Goal: Transaction & Acquisition: Book appointment/travel/reservation

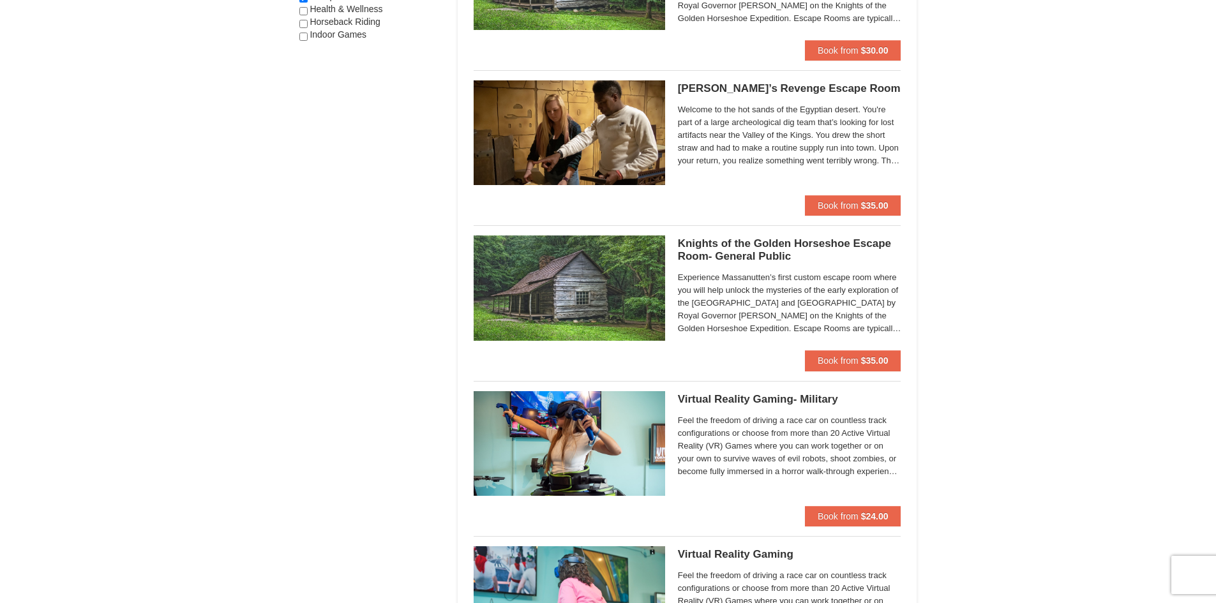
scroll to position [893, 0]
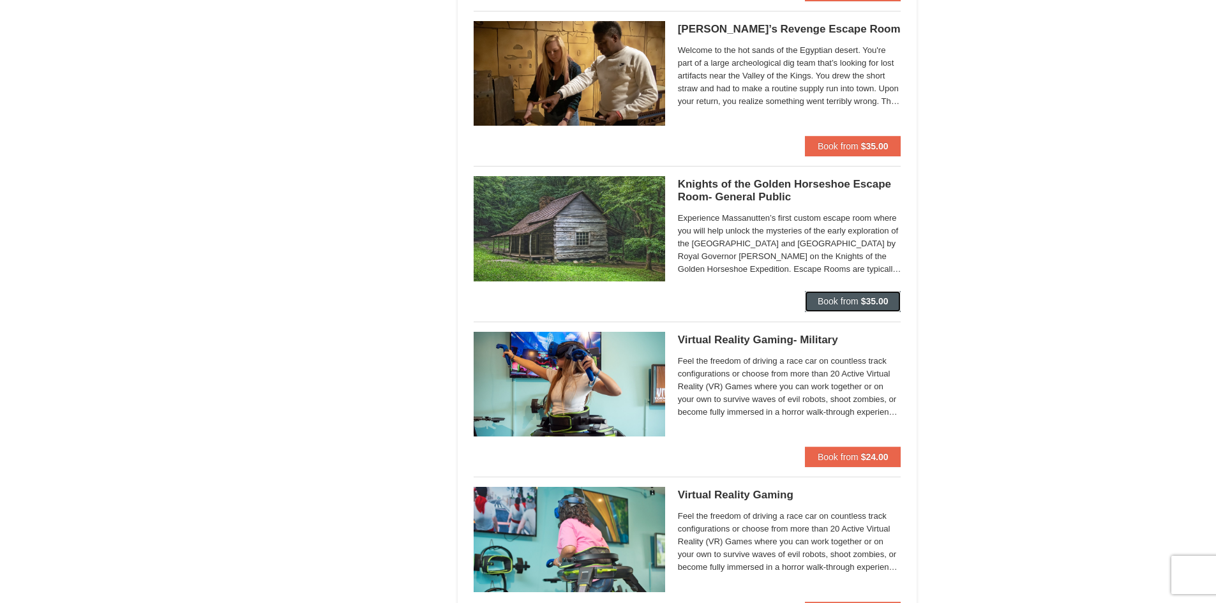
click at [824, 303] on span "Book from" at bounding box center [837, 301] width 41 height 10
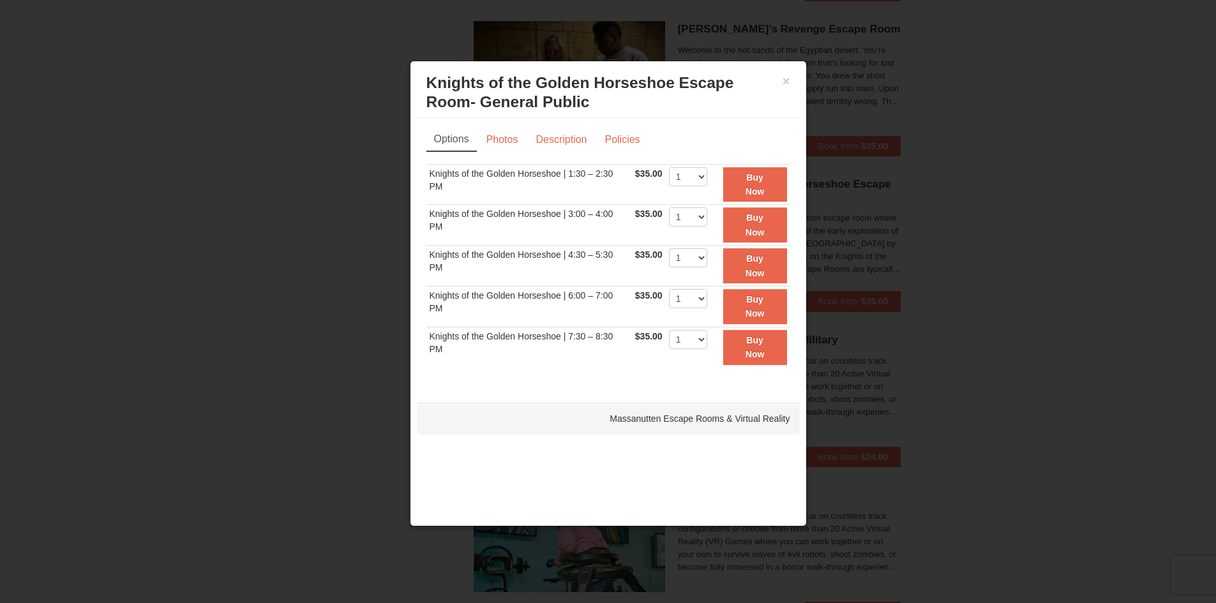
click at [795, 91] on div "× Knights of the Golden Horseshoe Escape Room- General Public Massanutten Escap…" at bounding box center [608, 93] width 383 height 50
click at [784, 84] on button "×" at bounding box center [786, 81] width 8 height 13
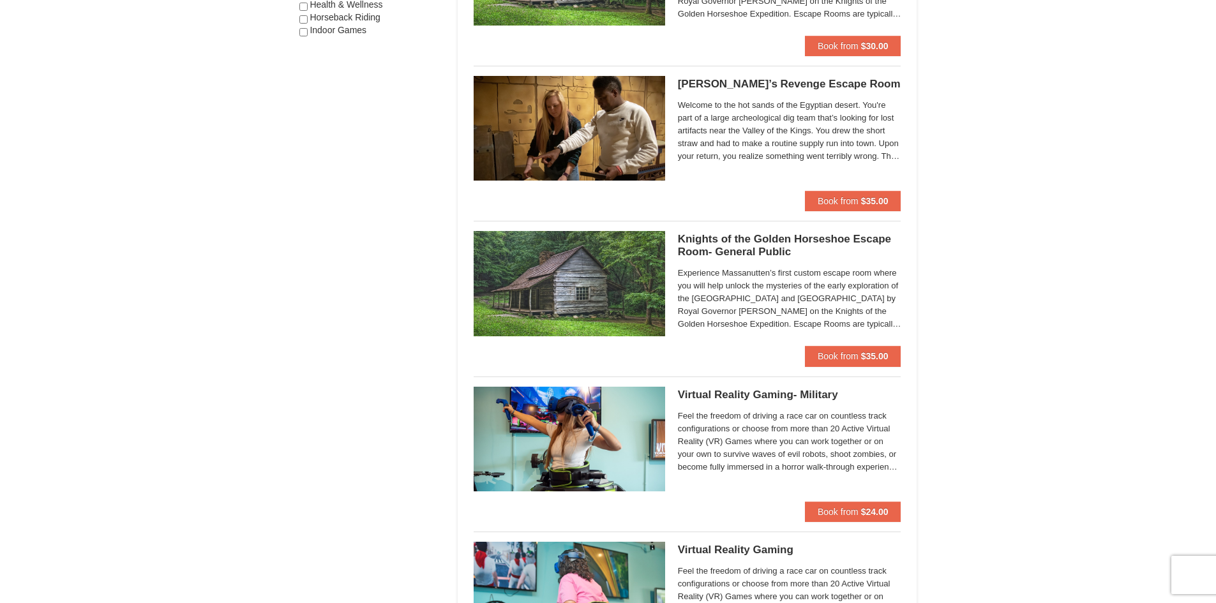
scroll to position [830, 0]
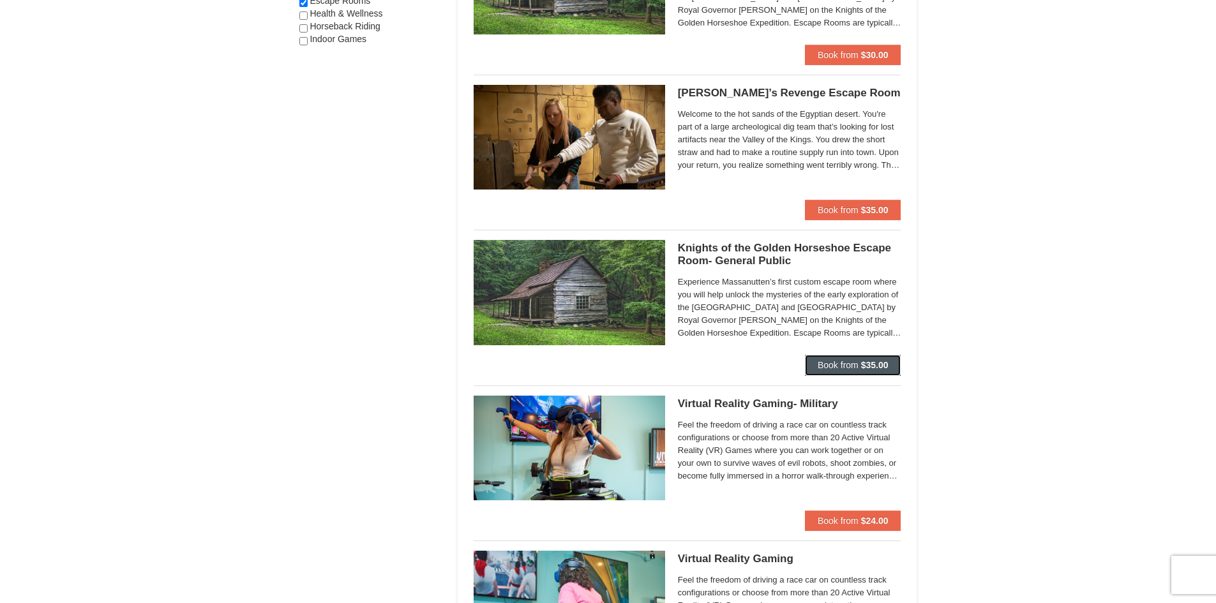
click at [837, 358] on button "Book from $35.00" at bounding box center [853, 365] width 96 height 20
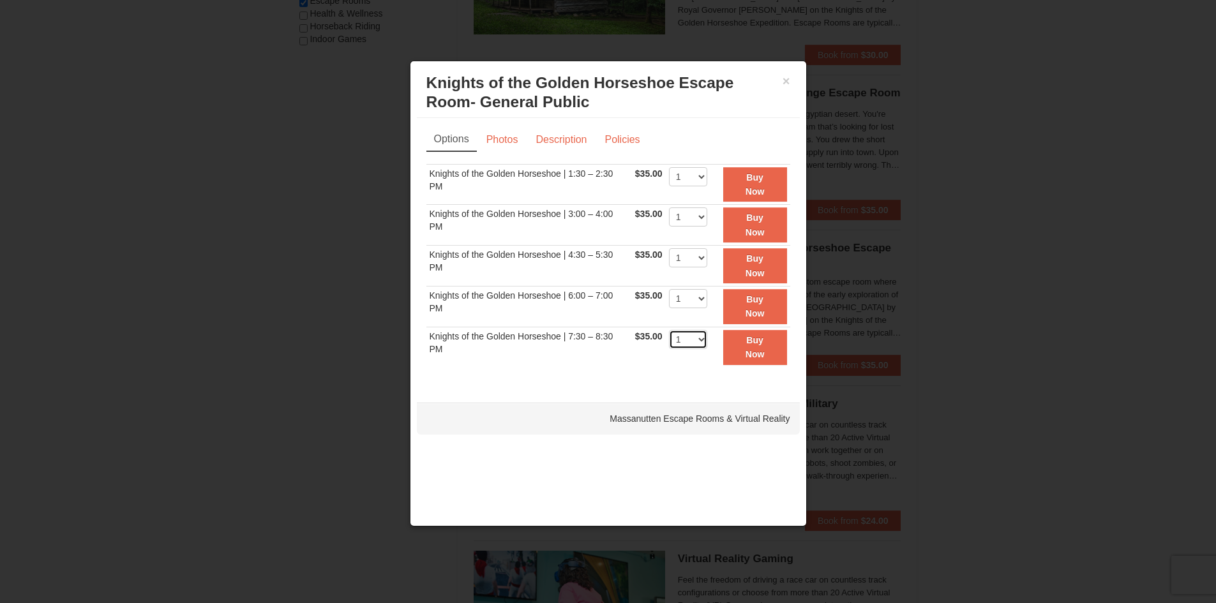
click at [699, 339] on select "1 2 3 4 5 6 7 8" at bounding box center [688, 339] width 38 height 19
click at [724, 393] on div "× Knights of the Golden Horseshoe Escape Room- General Public Massanutten Escap…" at bounding box center [608, 294] width 397 height 466
click at [789, 82] on button "×" at bounding box center [786, 81] width 8 height 13
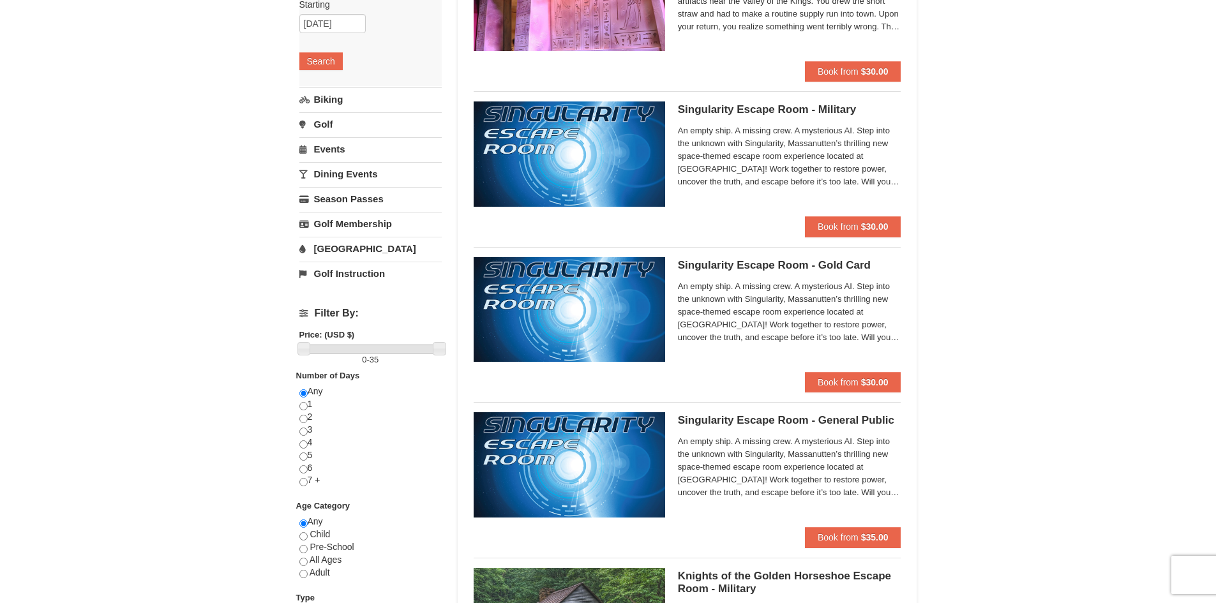
scroll to position [0, 0]
